Goal: Register for event/course

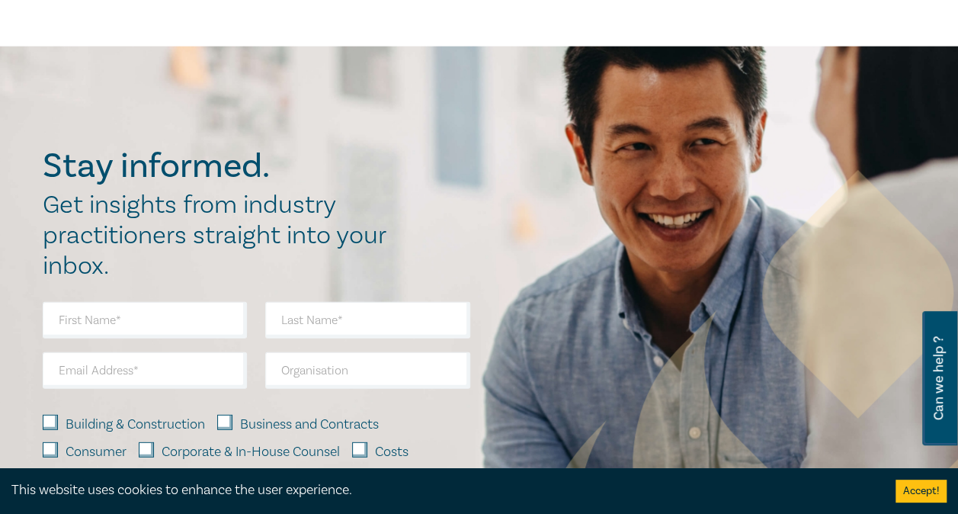
scroll to position [2135, 0]
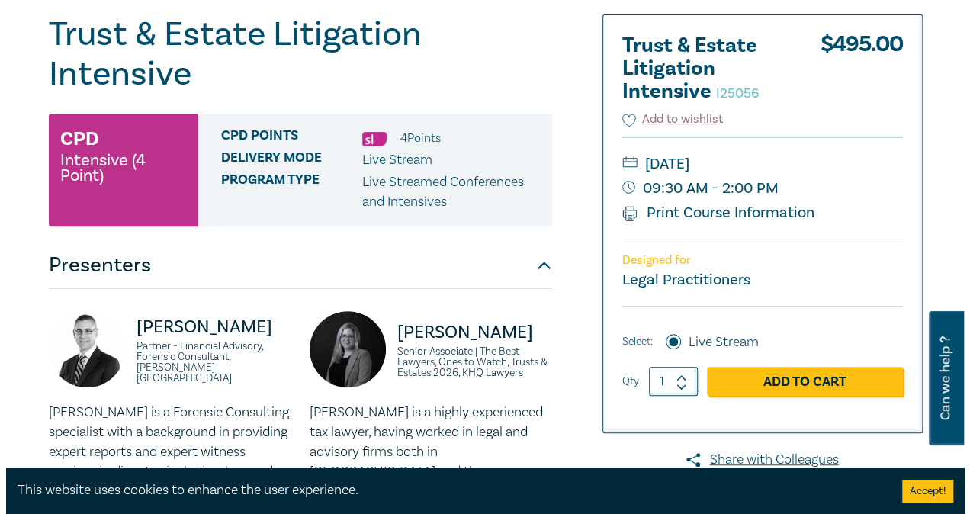
scroll to position [152, 0]
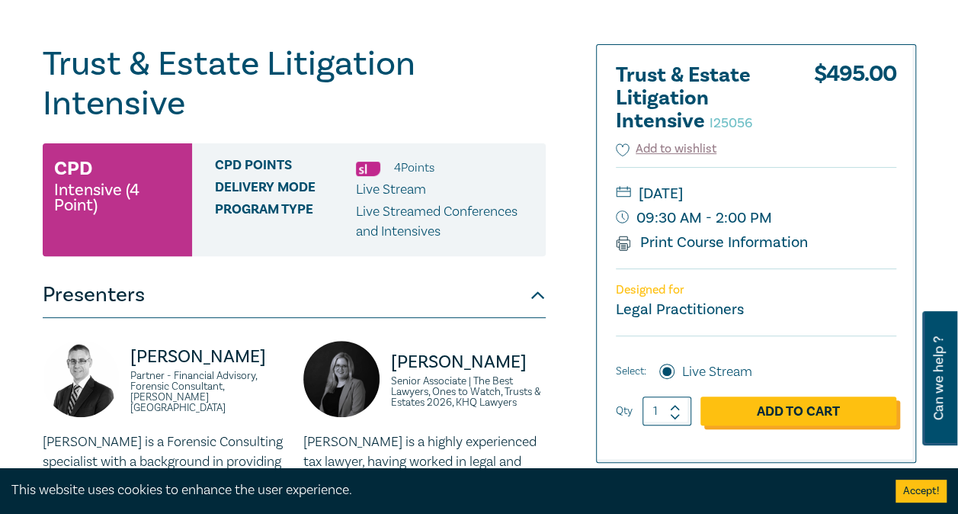
click at [788, 406] on link "Add to Cart" at bounding box center [799, 410] width 196 height 29
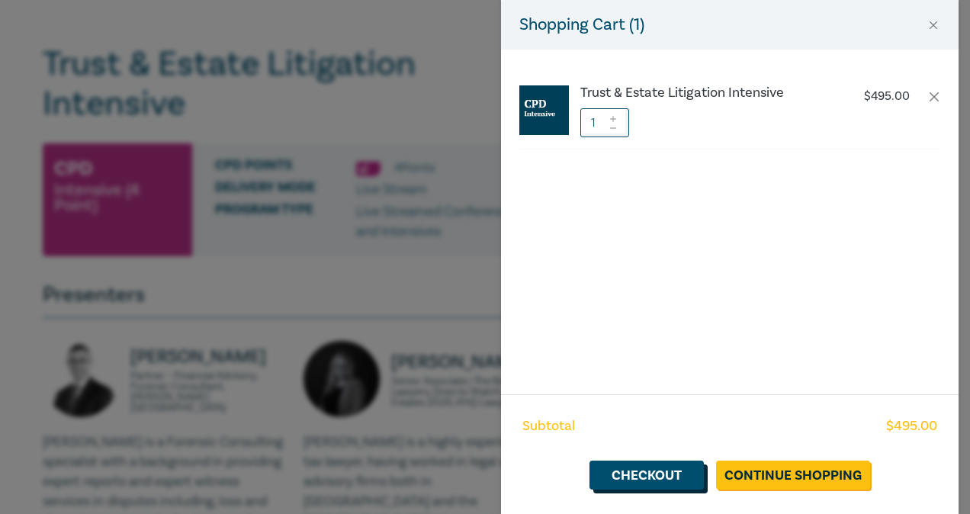
click at [644, 482] on link "Checkout" at bounding box center [646, 475] width 114 height 29
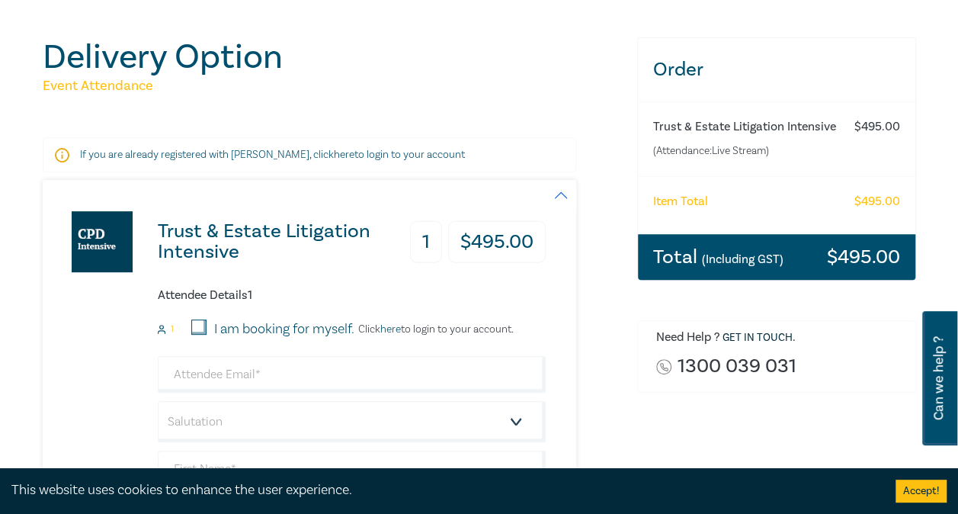
scroll to position [229, 0]
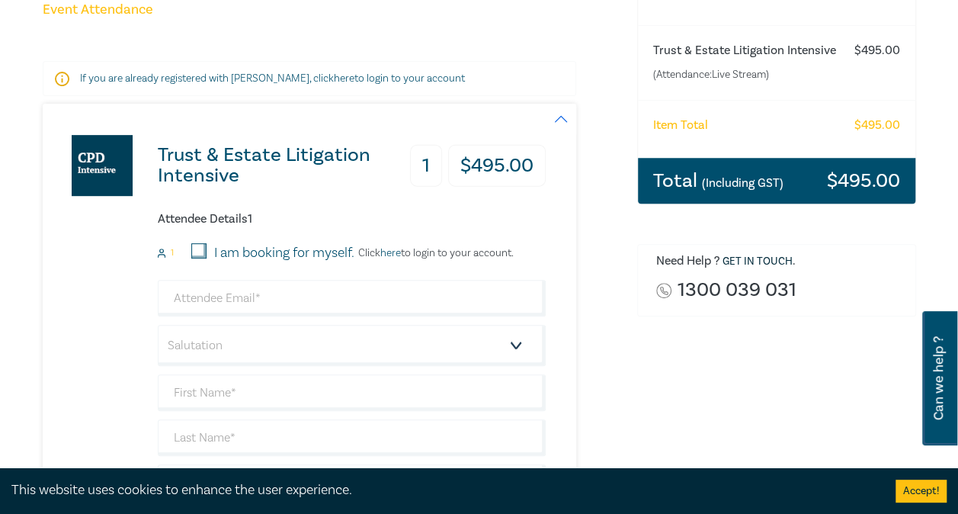
click at [201, 250] on input "I am booking for myself." at bounding box center [198, 250] width 15 height 15
checkbox input "true"
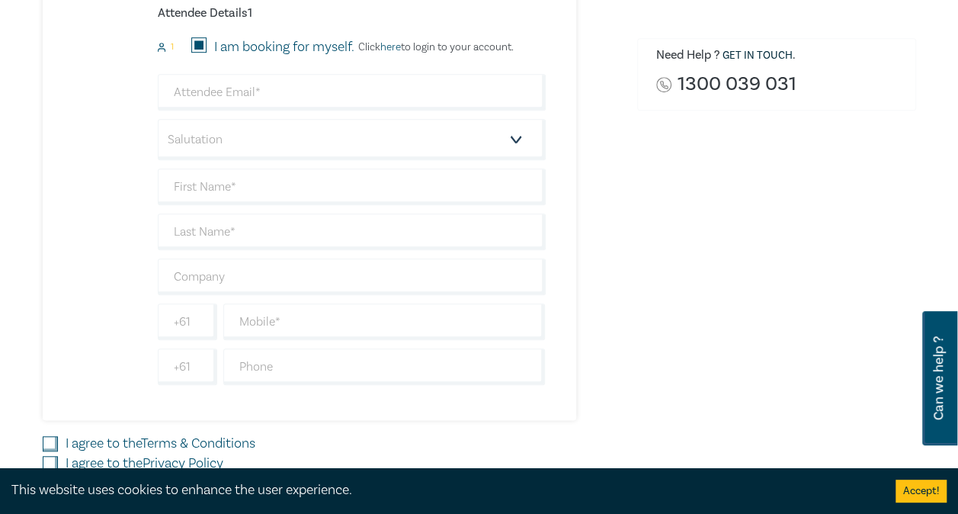
scroll to position [457, 0]
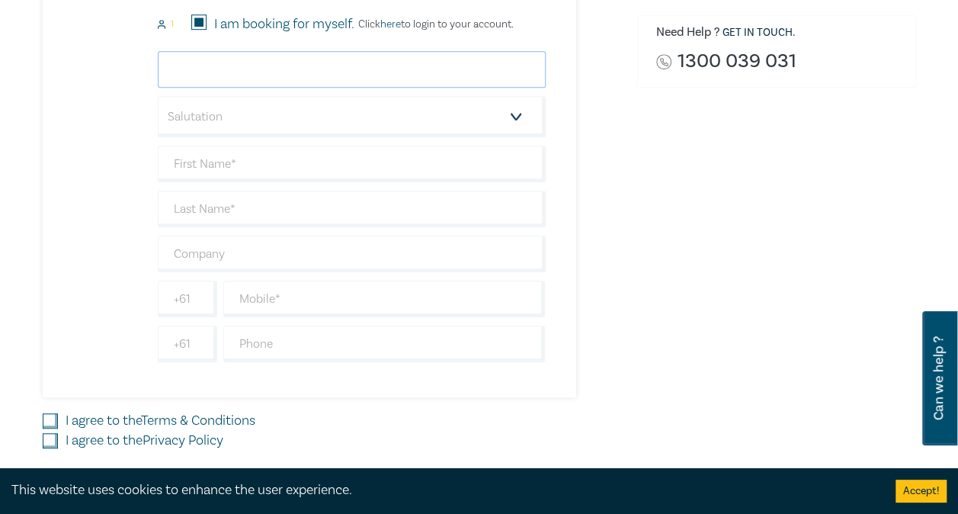
click at [386, 73] on input "email" at bounding box center [352, 69] width 388 height 37
type input "david.dudderidge@barristermelbourne.net.au"
type input "DAVID"
type input "DUDDERIDGE"
click at [381, 247] on input "[PERSON_NAME] Barrister & Solicitor (Commercial & Construction Law Advocacy)" at bounding box center [352, 254] width 388 height 37
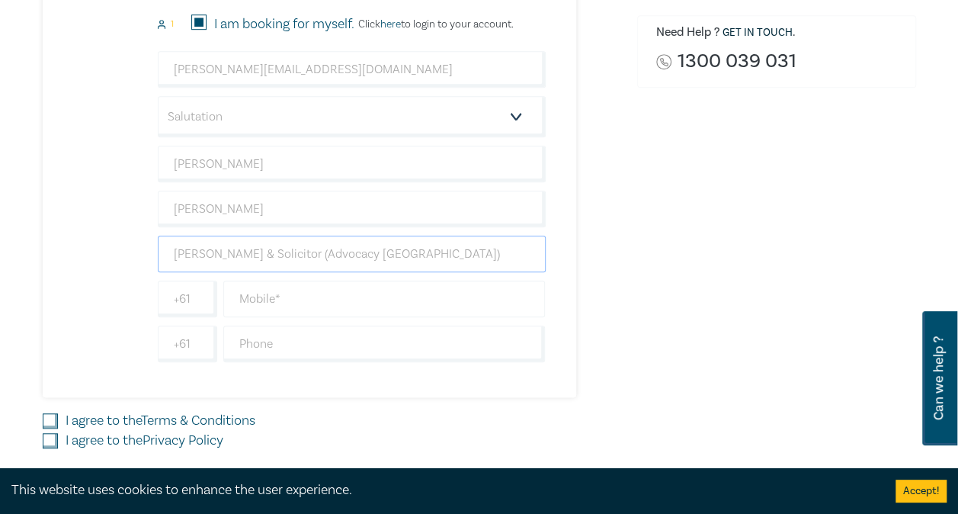
type input "David Dudderidge Barrister & Solicitor (Advocacy Melbourne)"
click at [400, 297] on input "text" at bounding box center [384, 299] width 323 height 37
type input "0412621075"
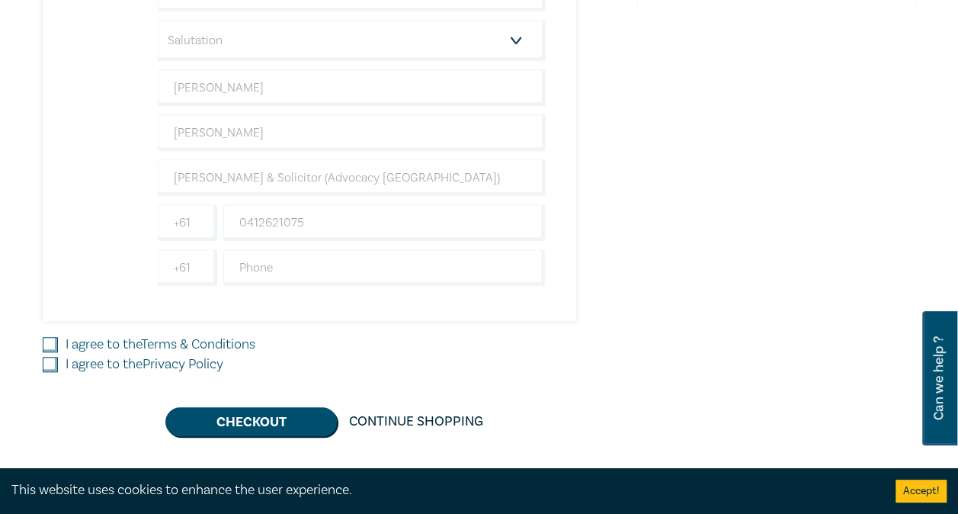
click at [54, 342] on input "I agree to the Terms & Conditions" at bounding box center [50, 344] width 15 height 15
checkbox input "true"
click at [49, 361] on input "I agree to the Privacy Policy" at bounding box center [50, 364] width 15 height 15
checkbox input "true"
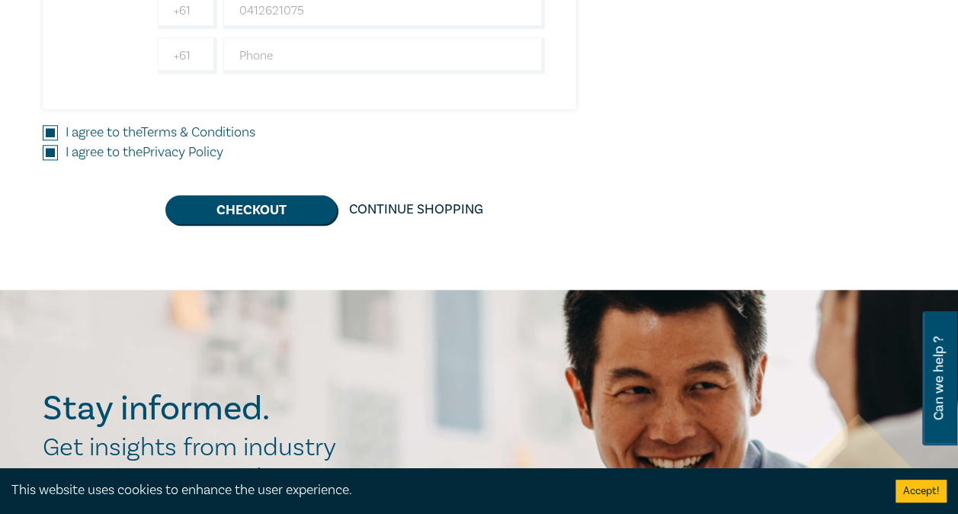
scroll to position [762, 0]
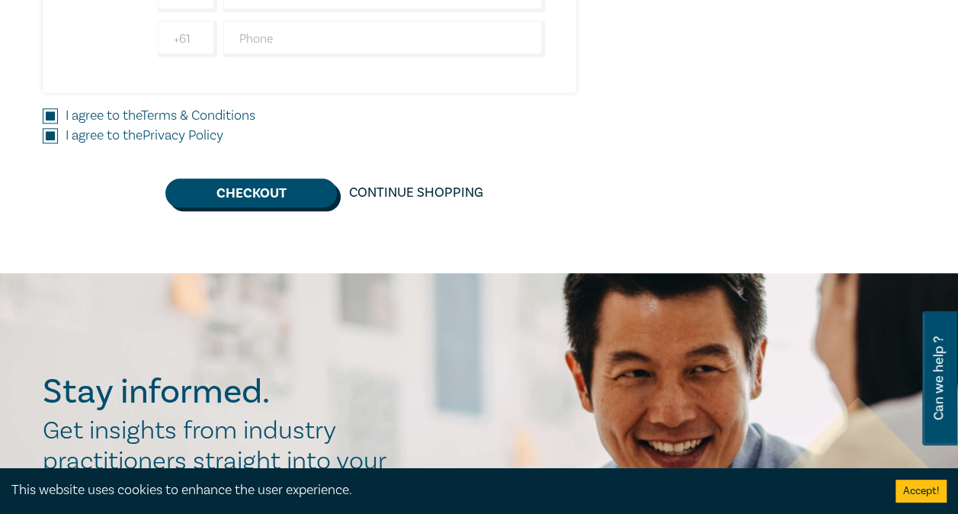
click at [257, 187] on button "Checkout" at bounding box center [251, 192] width 172 height 29
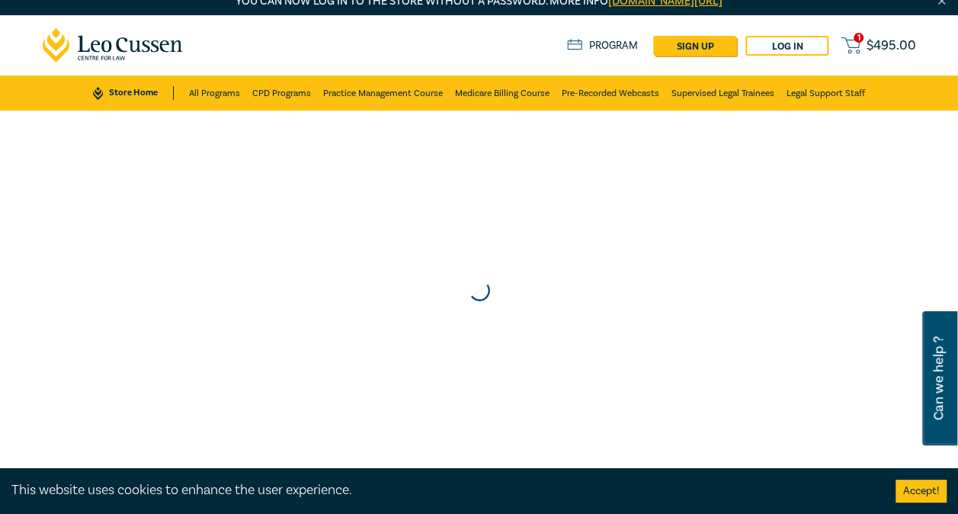
scroll to position [0, 0]
